Goal: Task Accomplishment & Management: Manage account settings

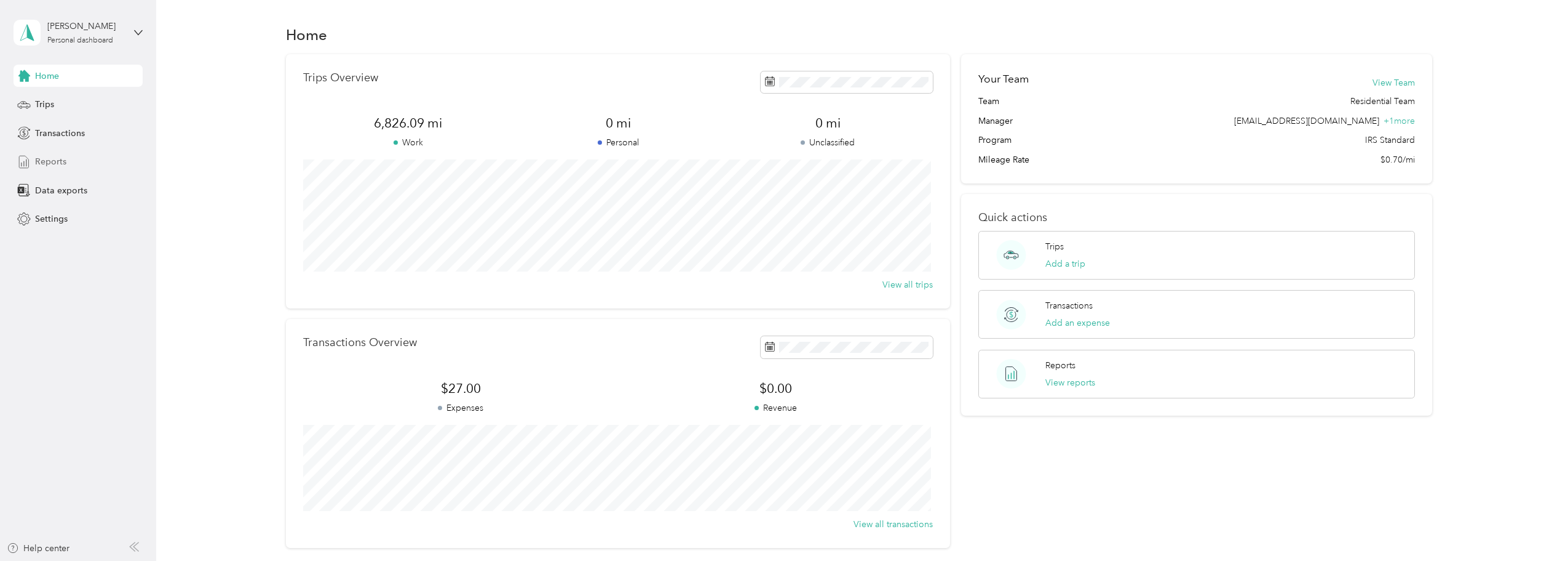
click at [62, 161] on span "Reports" at bounding box center [50, 161] width 32 height 13
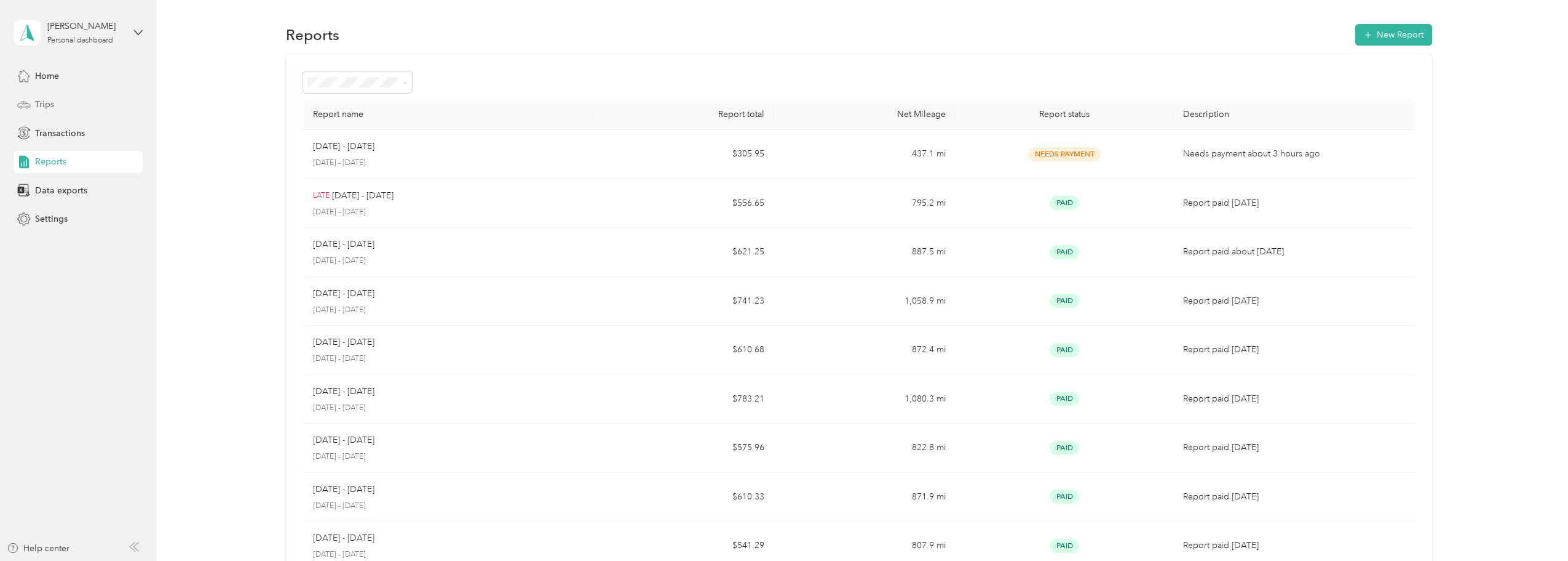
click at [65, 102] on div "Trips" at bounding box center [78, 104] width 129 height 22
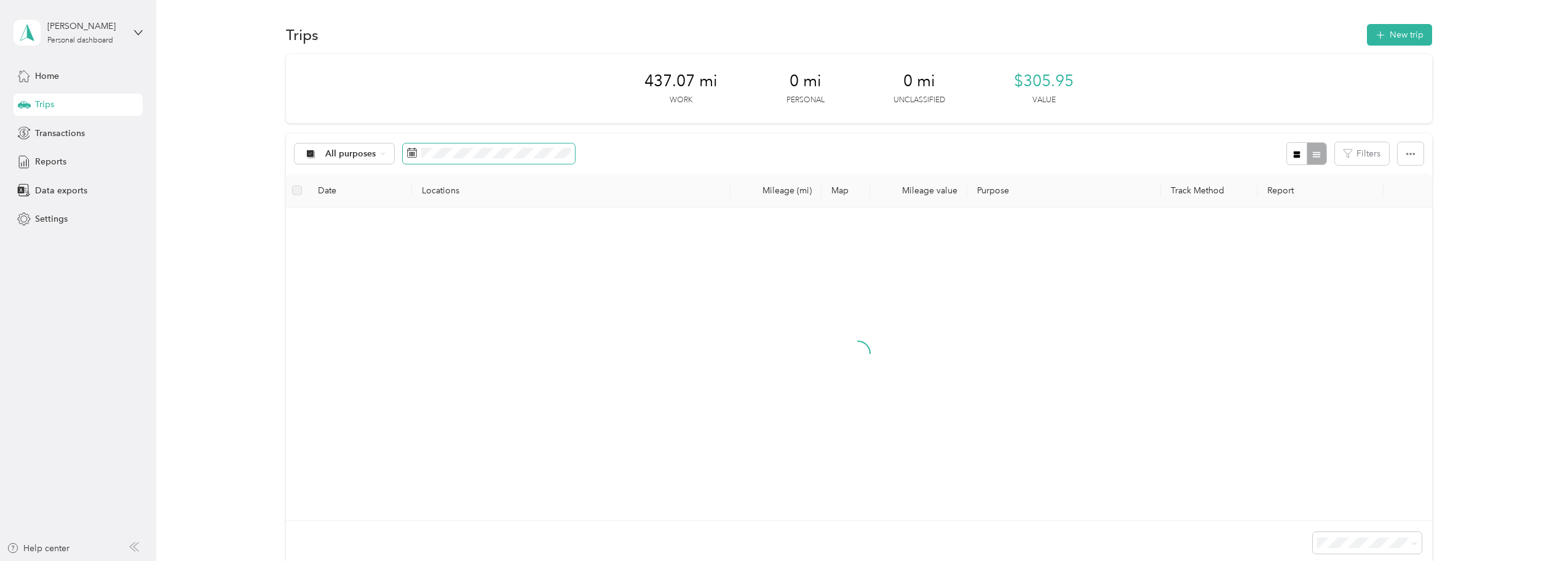
click at [525, 160] on span at bounding box center [489, 154] width 172 height 21
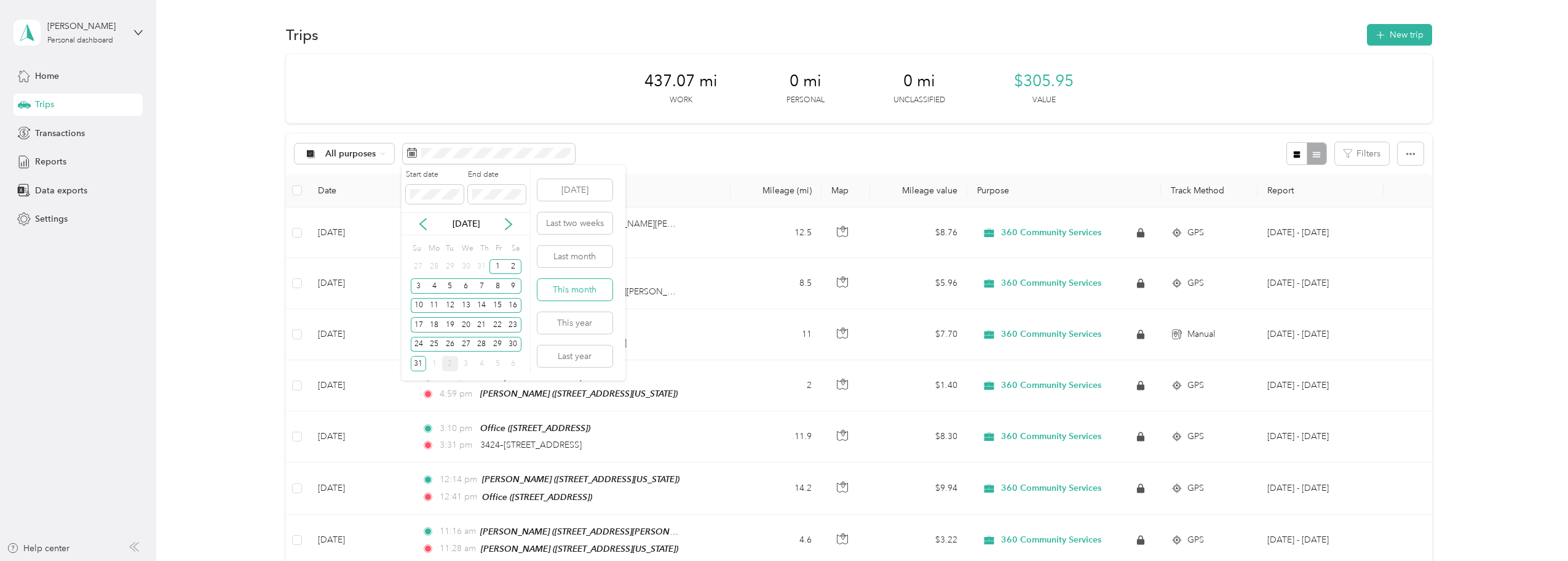
click at [582, 285] on button "This month" at bounding box center [575, 290] width 75 height 22
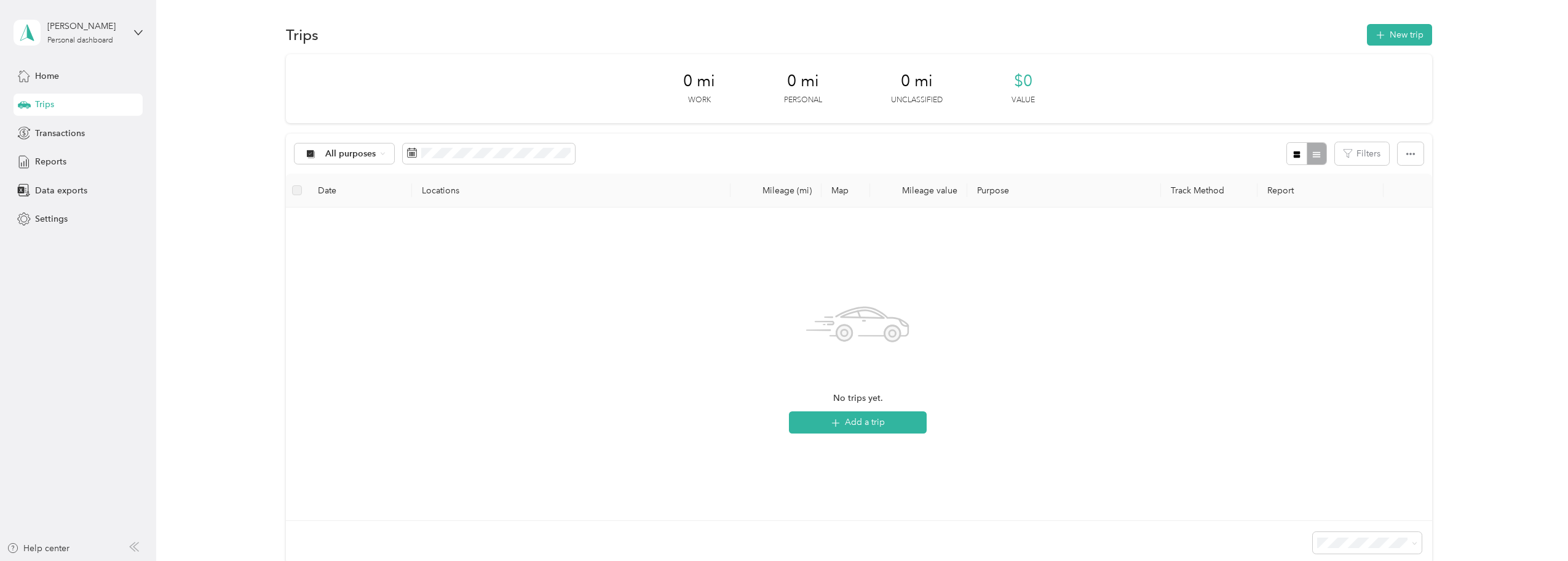
drag, startPoint x: 788, startPoint y: 29, endPoint x: 780, endPoint y: 31, distance: 8.2
click at [788, 29] on div "Trips New trip" at bounding box center [859, 34] width 1146 height 26
